Goal: Task Accomplishment & Management: Manage account settings

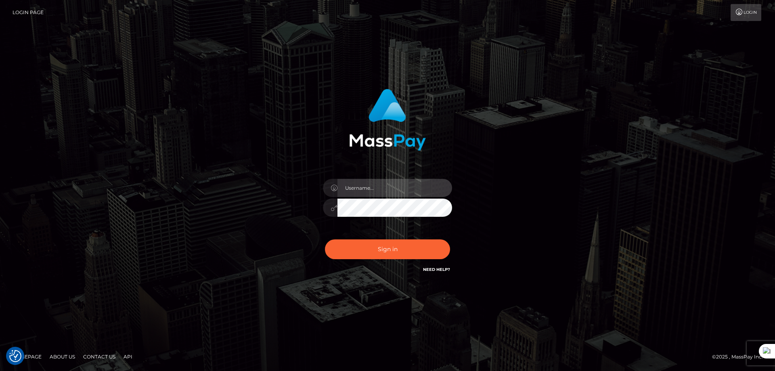
click at [382, 185] on input "text" at bounding box center [395, 188] width 115 height 18
type input "majdh"
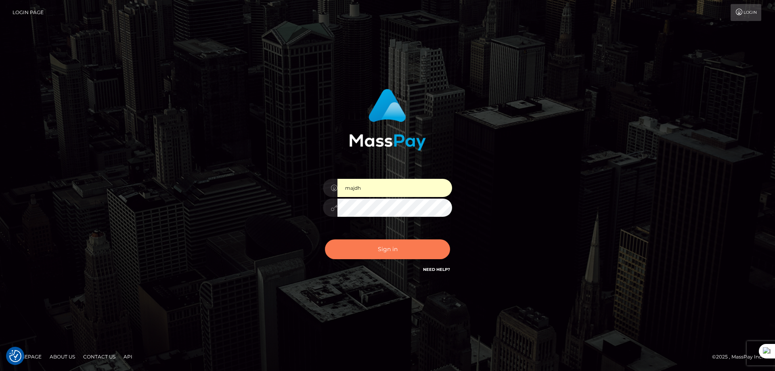
click at [397, 247] on button "Sign in" at bounding box center [387, 249] width 125 height 20
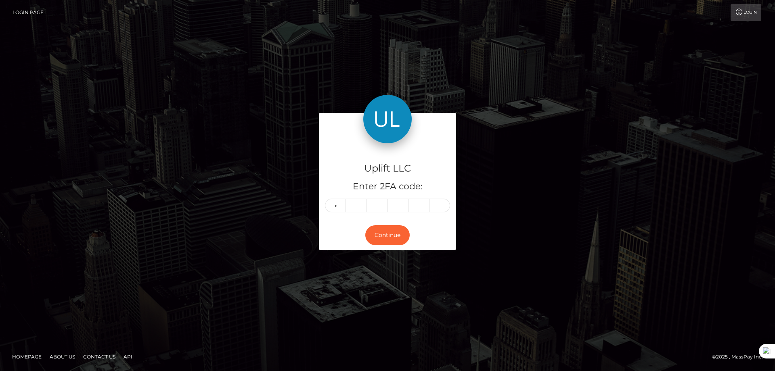
type input "7"
type input "9"
type input "1"
type input "3"
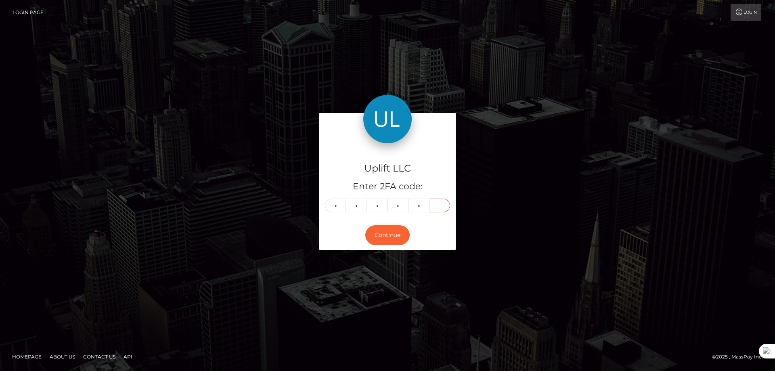
type input "5"
